Goal: Task Accomplishment & Management: Use online tool/utility

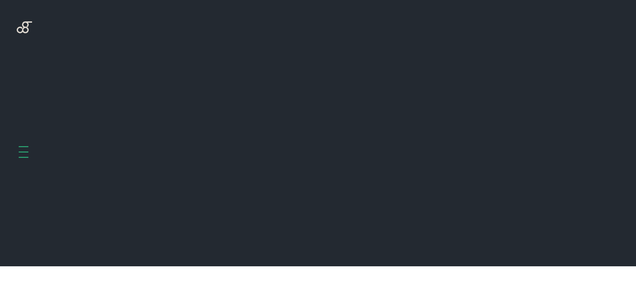
scroll to position [266, 0]
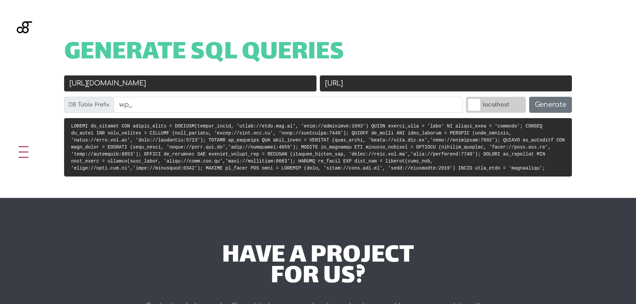
click at [221, 90] on input "https://acig.com.br" at bounding box center [190, 83] width 252 height 16
paste input "riobonitoembalagens"
type input "[URL][DOMAIN_NAME]"
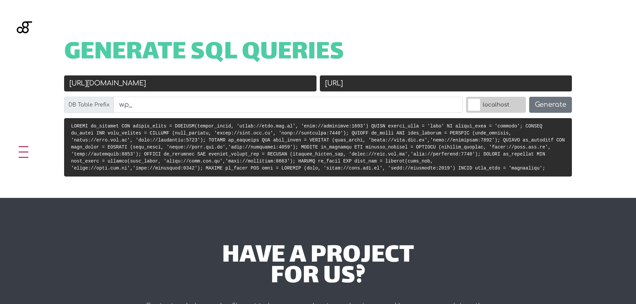
drag, startPoint x: 376, startPoint y: 86, endPoint x: 347, endPoint y: 85, distance: 29.0
click at [347, 85] on input "http://localhost:8001" at bounding box center [446, 83] width 252 height 16
paste input "http://rio-bonito.docker.com/"
paste input "text"
type input "[URL][DOMAIN_NAME]"
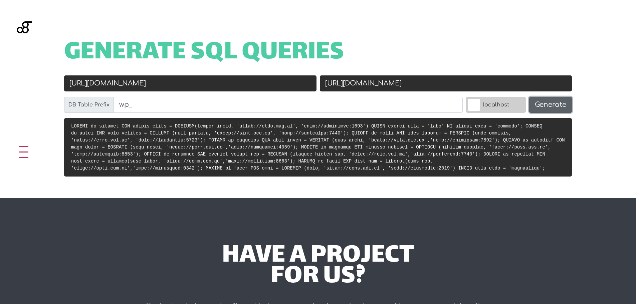
click at [560, 109] on button "Generate" at bounding box center [550, 105] width 43 height 16
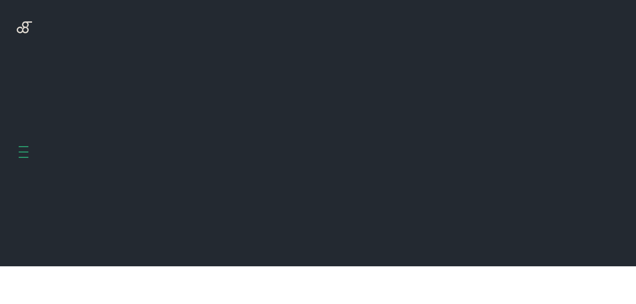
scroll to position [266, 0]
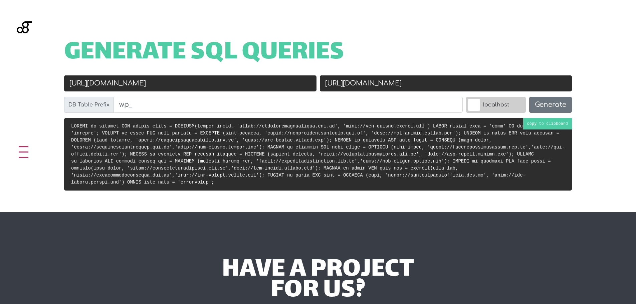
click at [292, 164] on code at bounding box center [318, 154] width 494 height 61
click at [275, 157] on code at bounding box center [318, 154] width 494 height 61
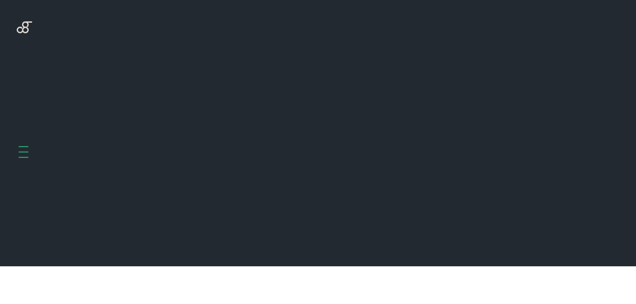
scroll to position [266, 0]
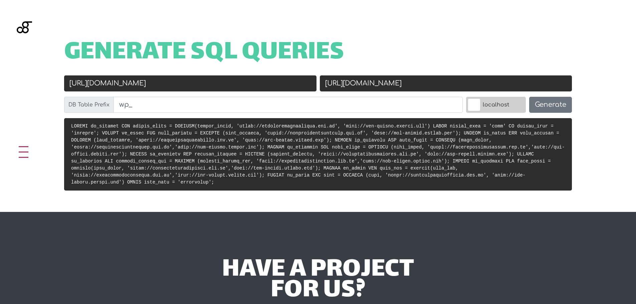
click at [167, 87] on input "[URL][DOMAIN_NAME]" at bounding box center [190, 83] width 252 height 16
paste input "/wp"
type input "[URL][DOMAIN_NAME]"
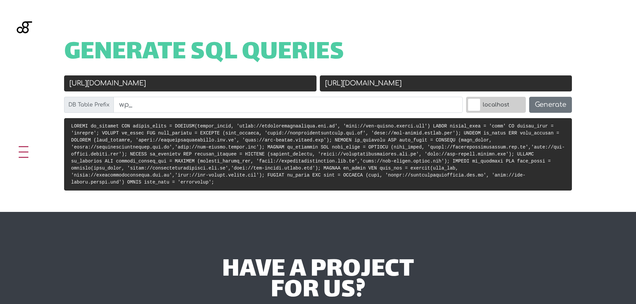
click at [450, 80] on input "[URL][DOMAIN_NAME]" at bounding box center [446, 83] width 252 height 16
click at [438, 85] on input "[URL][DOMAIN_NAME]" at bounding box center [446, 83] width 252 height 16
paste input "/"
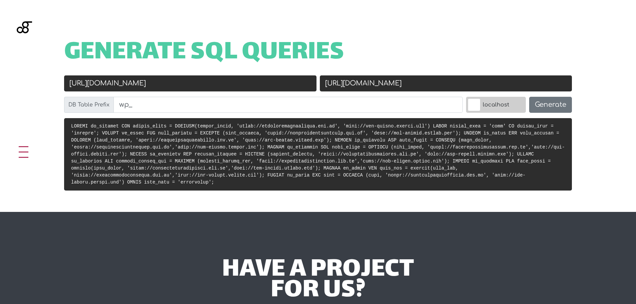
type input "[URL][DOMAIN_NAME]"
click at [564, 109] on button "Generate" at bounding box center [550, 105] width 43 height 16
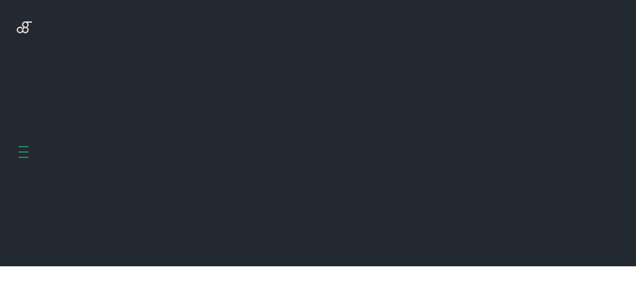
scroll to position [266, 0]
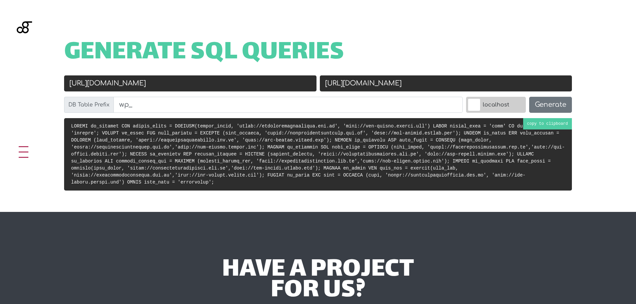
click at [272, 153] on code at bounding box center [318, 154] width 494 height 61
